Goal: Task Accomplishment & Management: Use online tool/utility

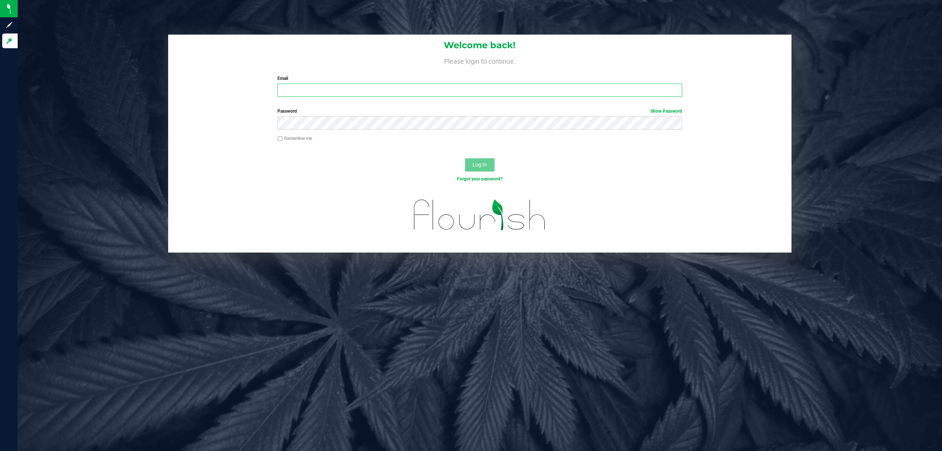
click at [303, 86] on input "Email" at bounding box center [479, 89] width 405 height 13
type input "[EMAIL_ADDRESS][DOMAIN_NAME]"
click at [465, 158] on button "Log In" at bounding box center [479, 164] width 29 height 13
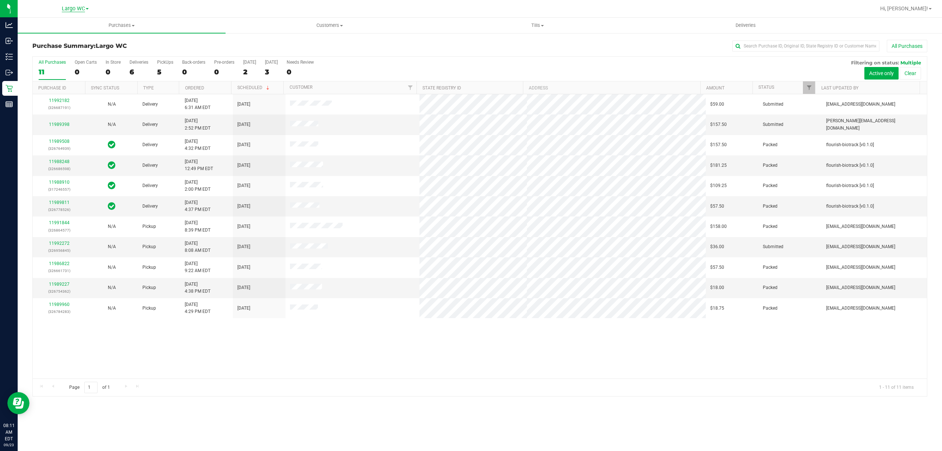
click at [69, 7] on span "Largo WC" at bounding box center [73, 9] width 23 height 7
click at [65, 74] on link "[GEOGRAPHIC_DATA]" at bounding box center [74, 75] width 107 height 10
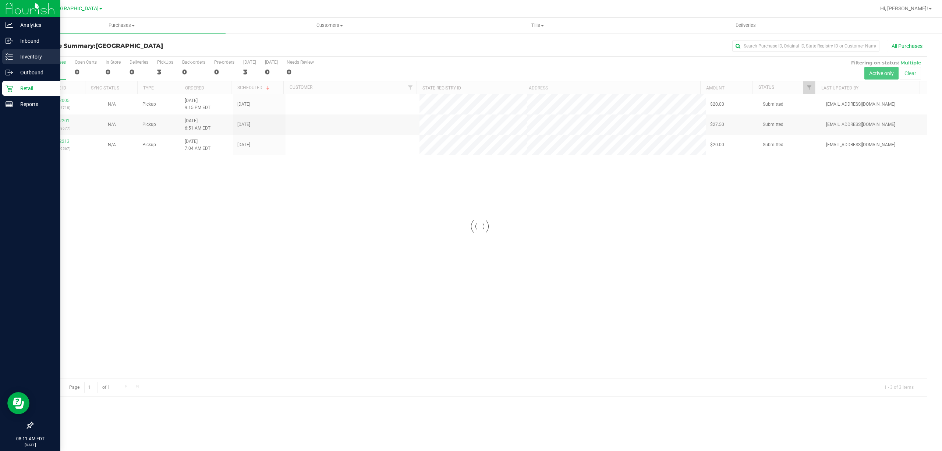
click at [7, 62] on div "Inventory" at bounding box center [31, 56] width 58 height 15
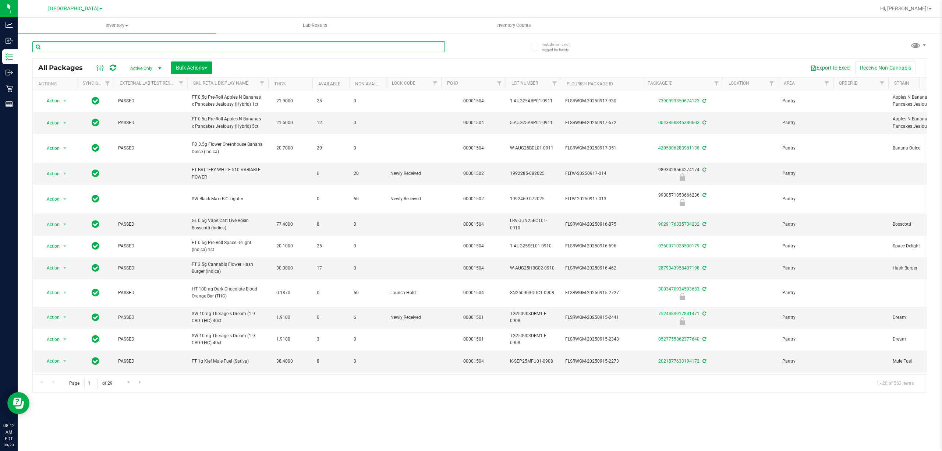
click at [122, 49] on input "text" at bounding box center [238, 46] width 412 height 11
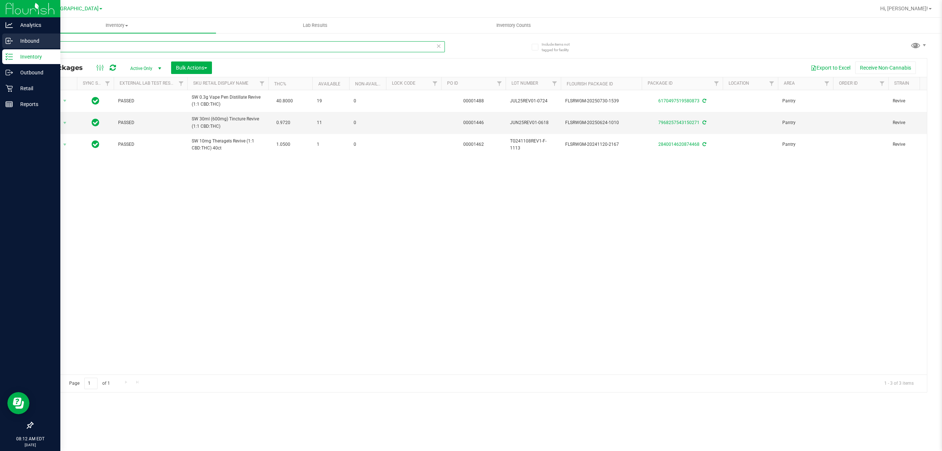
drag, startPoint x: 94, startPoint y: 44, endPoint x: 0, endPoint y: 48, distance: 94.2
click at [0, 48] on div "Analytics Inbound Inventory Outbound Retail Reports 08:12 AM EDT [DATE] 09/23 […" at bounding box center [471, 225] width 942 height 451
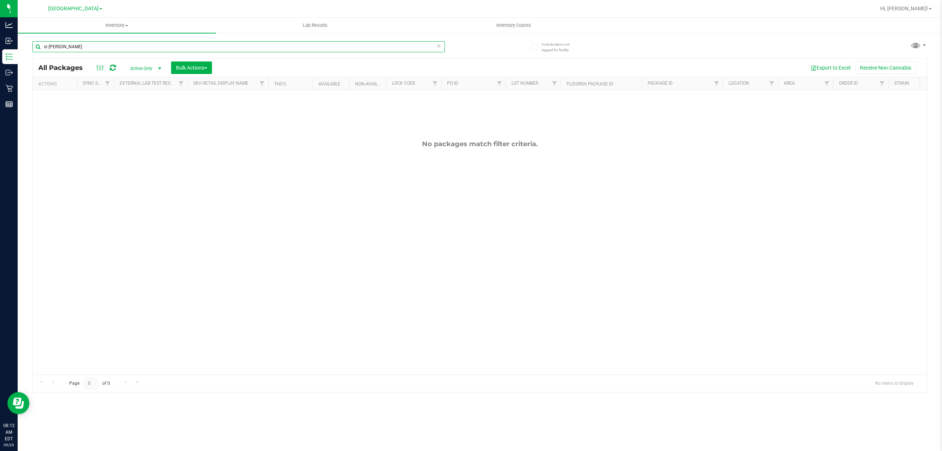
type input "st [PERSON_NAME]"
click at [69, 5] on link "[GEOGRAPHIC_DATA]" at bounding box center [75, 8] width 54 height 7
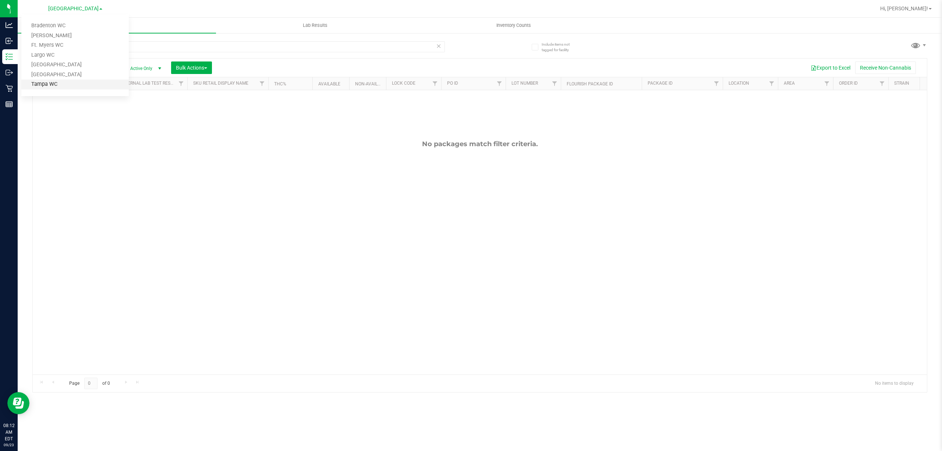
click at [54, 81] on link "Tampa WC" at bounding box center [74, 84] width 107 height 10
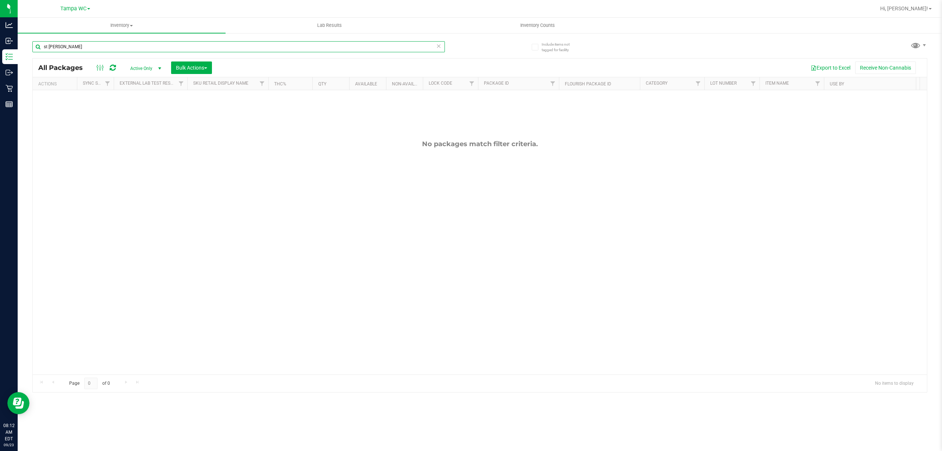
drag, startPoint x: 72, startPoint y: 49, endPoint x: 29, endPoint y: 47, distance: 43.4
click at [29, 47] on div "Include items not tagged for facility [GEOGRAPHIC_DATA][PERSON_NAME] All Packag…" at bounding box center [480, 144] width 924 height 224
type input "revive"
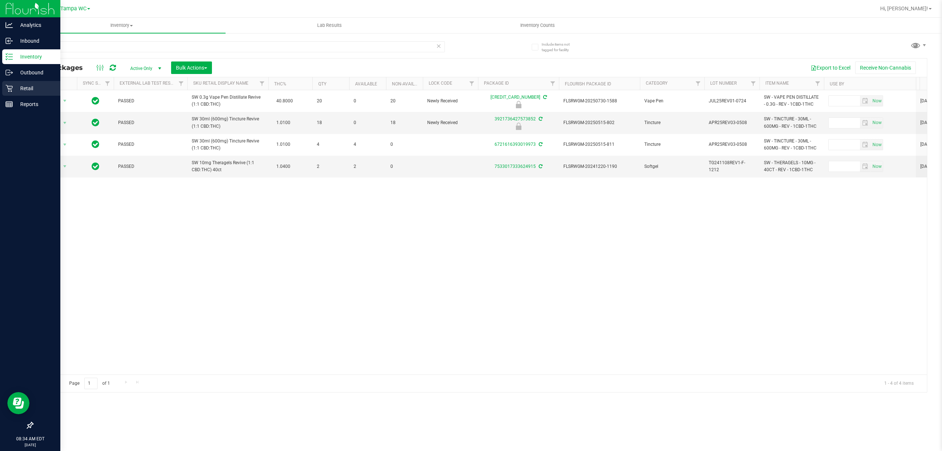
click at [16, 90] on p "Retail" at bounding box center [35, 88] width 44 height 9
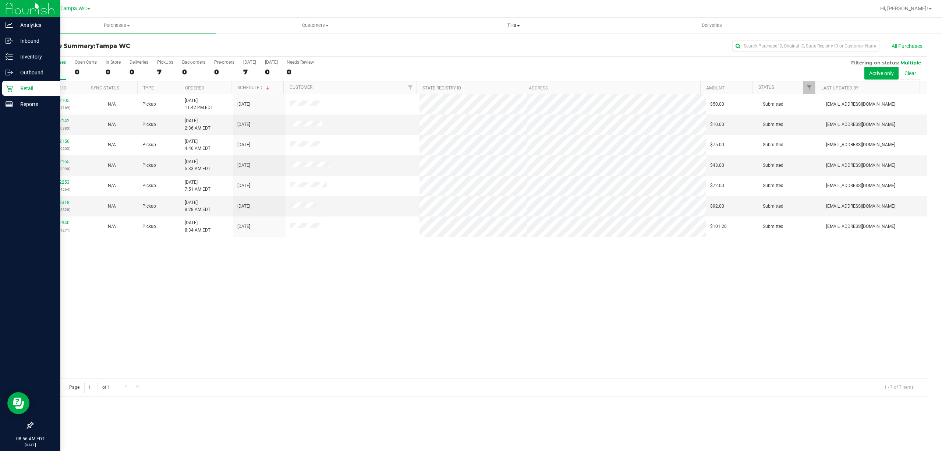
click at [514, 24] on span "Tills" at bounding box center [513, 25] width 198 height 7
click at [472, 43] on li "Manage tills" at bounding box center [513, 44] width 198 height 9
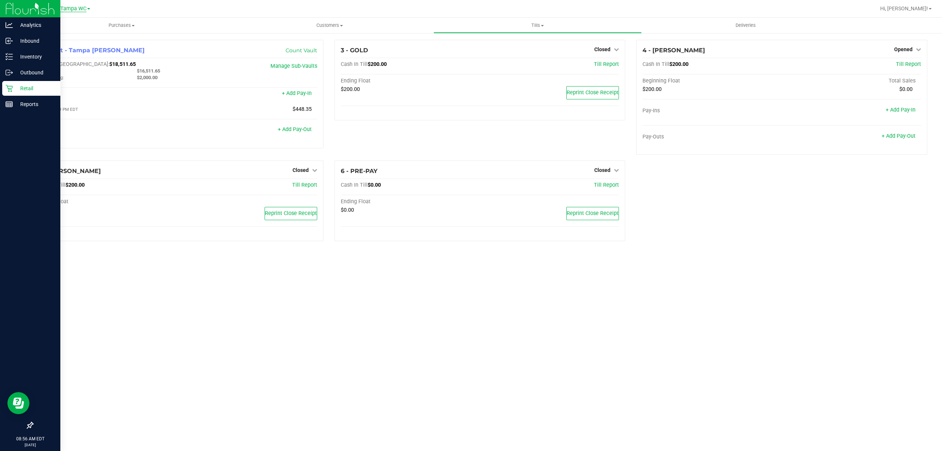
click at [68, 10] on span "Tampa WC" at bounding box center [73, 9] width 26 height 7
click at [63, 54] on link "Largo WC" at bounding box center [74, 55] width 107 height 10
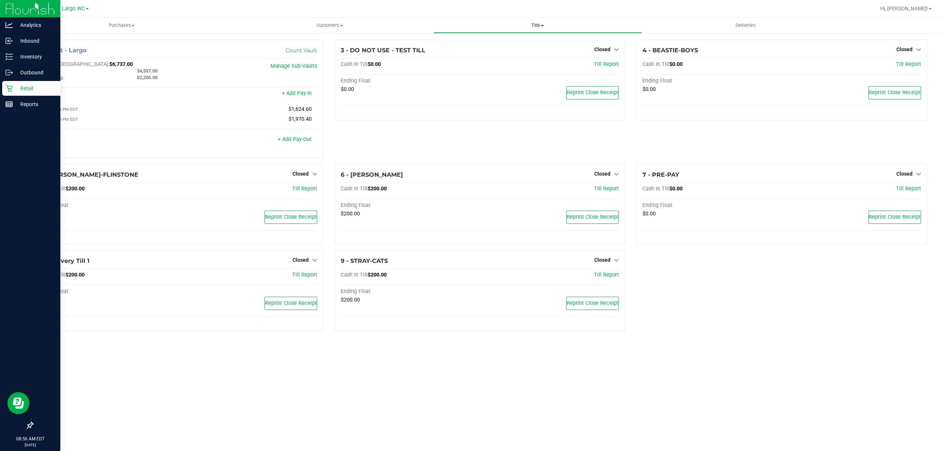
click at [537, 24] on span "Tills" at bounding box center [537, 25] width 207 height 7
click at [490, 44] on li "Manage tills" at bounding box center [537, 44] width 208 height 9
click at [303, 174] on span "Closed" at bounding box center [300, 174] width 16 height 6
click at [299, 191] on link "Open Till" at bounding box center [300, 189] width 19 height 6
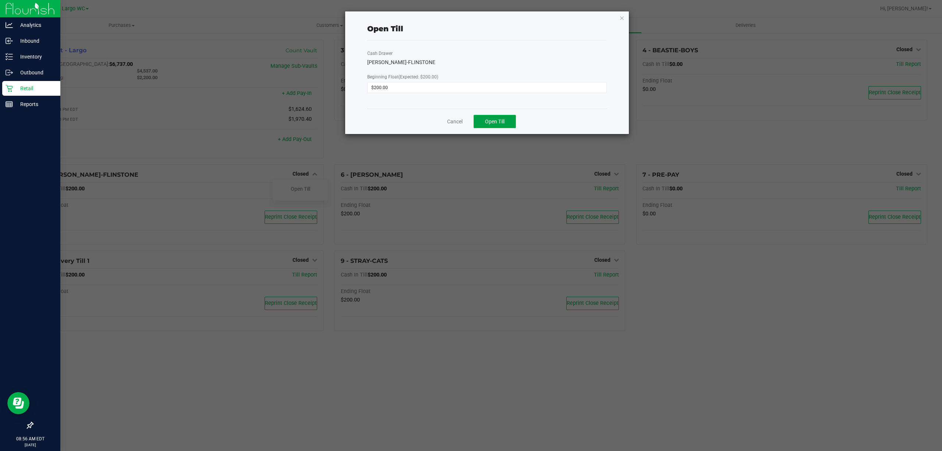
click at [495, 116] on button "Open Till" at bounding box center [494, 121] width 42 height 13
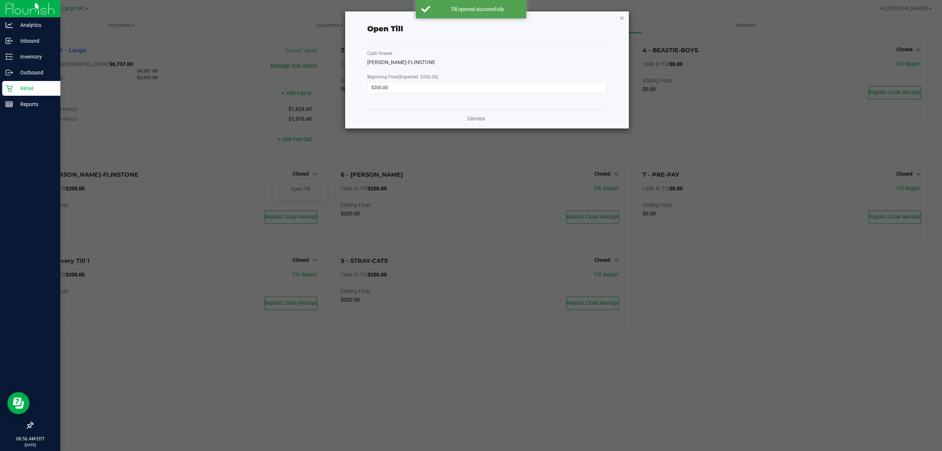
click at [622, 18] on icon "button" at bounding box center [621, 17] width 5 height 9
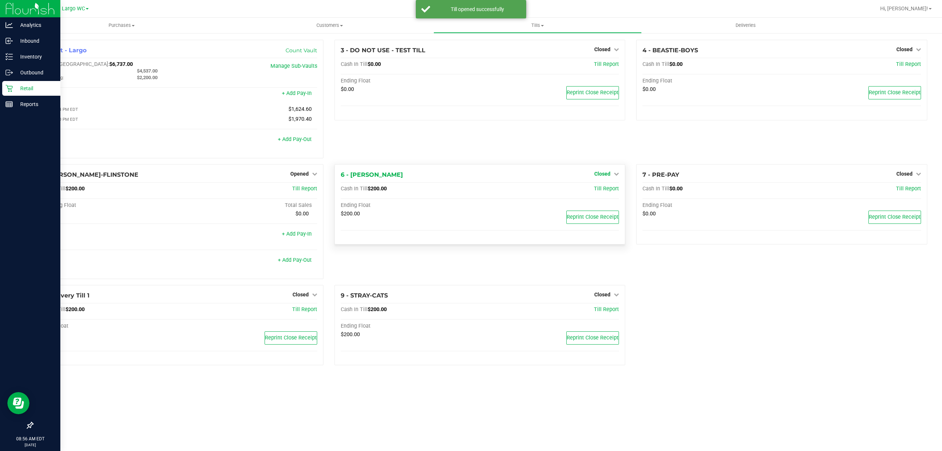
click at [604, 172] on span "Closed" at bounding box center [602, 174] width 16 height 6
click at [599, 192] on link "Open Till" at bounding box center [601, 189] width 19 height 6
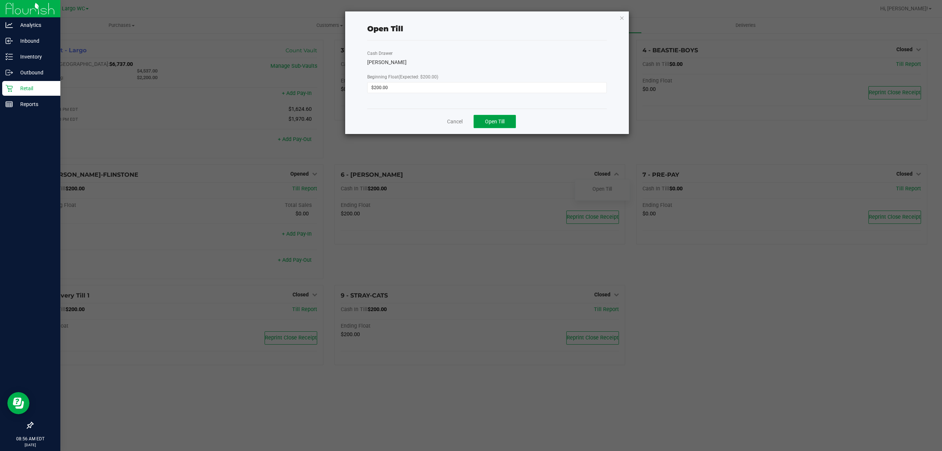
click at [501, 118] on span "Open Till" at bounding box center [494, 121] width 19 height 6
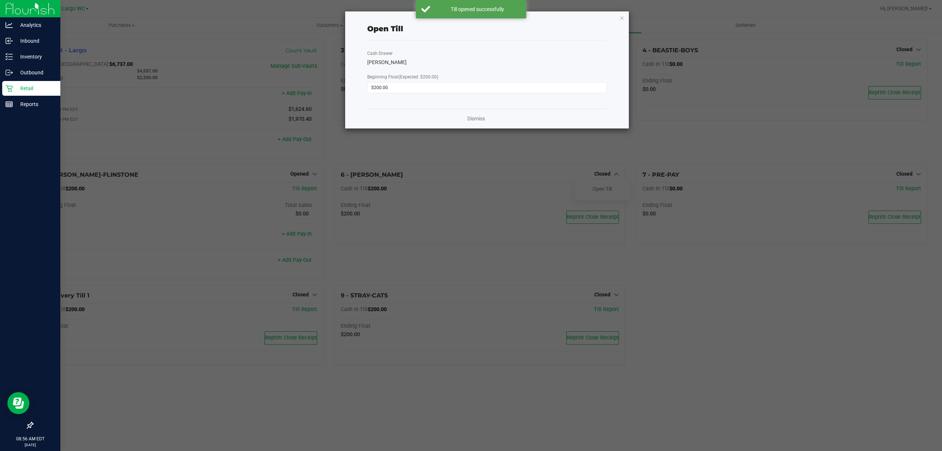
click at [624, 18] on div "Open Till Cash Drawer [PERSON_NAME] Beginning Float (Expected: $200.00) $200.00…" at bounding box center [487, 69] width 284 height 117
click at [622, 18] on icon "button" at bounding box center [621, 17] width 5 height 9
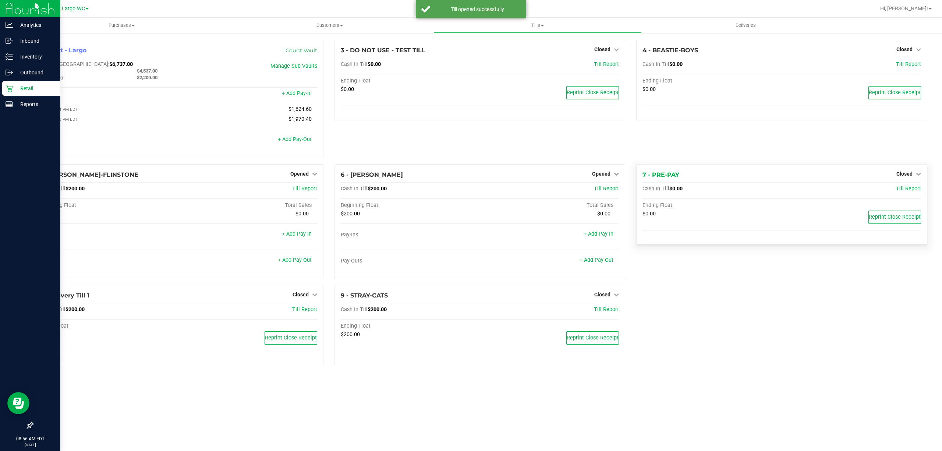
click at [911, 181] on div "7 - PRE-PAY Closed Open Till Cash In Till $0.00 Till Report Ending Float $0.00 …" at bounding box center [781, 204] width 291 height 81
click at [905, 174] on span "Closed" at bounding box center [904, 174] width 16 height 6
click at [895, 192] on link "Open Till" at bounding box center [903, 189] width 19 height 6
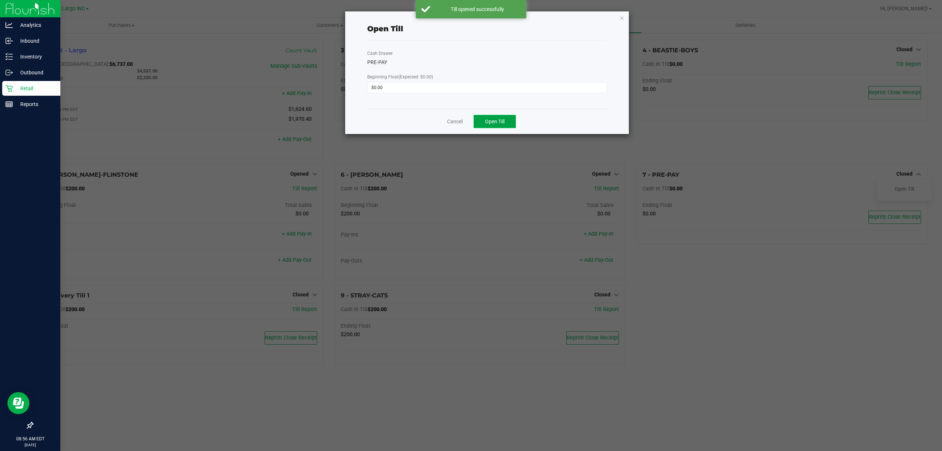
click at [508, 117] on button "Open Till" at bounding box center [494, 121] width 42 height 13
click at [623, 15] on icon "button" at bounding box center [621, 17] width 5 height 9
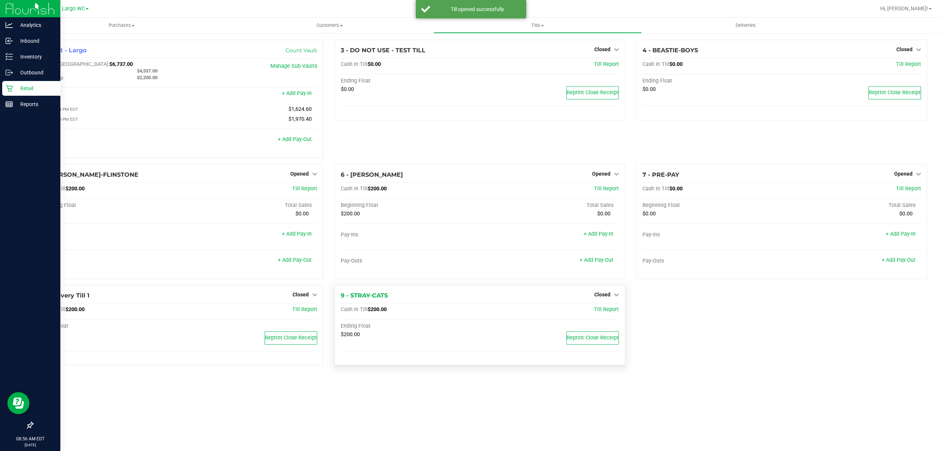
click at [611, 299] on div "Closed" at bounding box center [606, 294] width 25 height 9
click at [608, 297] on span "Closed" at bounding box center [602, 294] width 16 height 6
click at [602, 310] on link "Open Till" at bounding box center [601, 309] width 19 height 6
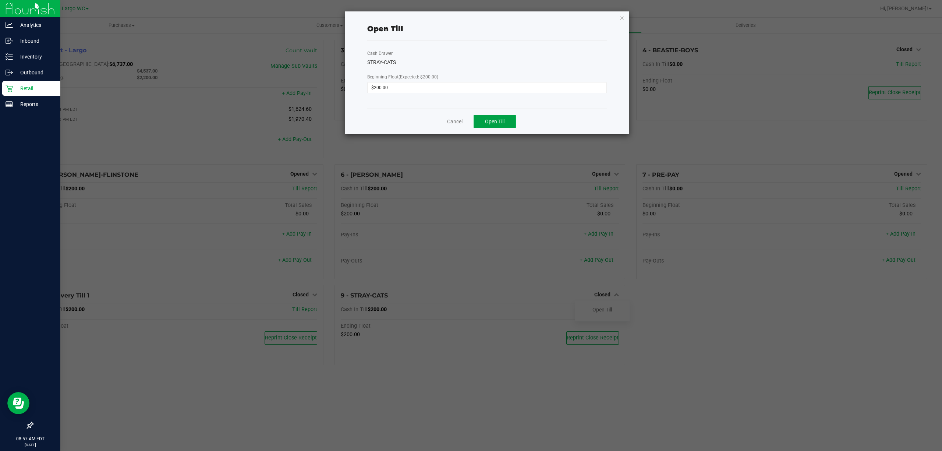
click at [499, 117] on button "Open Till" at bounding box center [494, 121] width 42 height 13
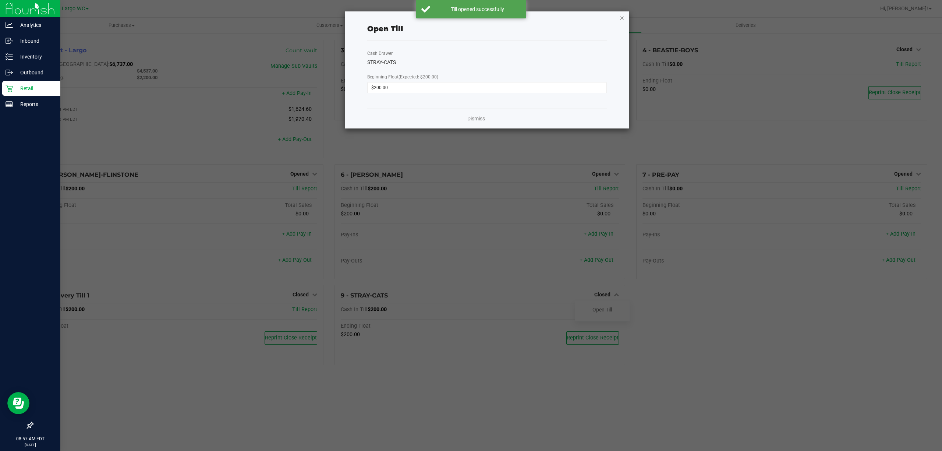
click at [622, 19] on icon "button" at bounding box center [621, 17] width 5 height 9
